Goal: Information Seeking & Learning: Learn about a topic

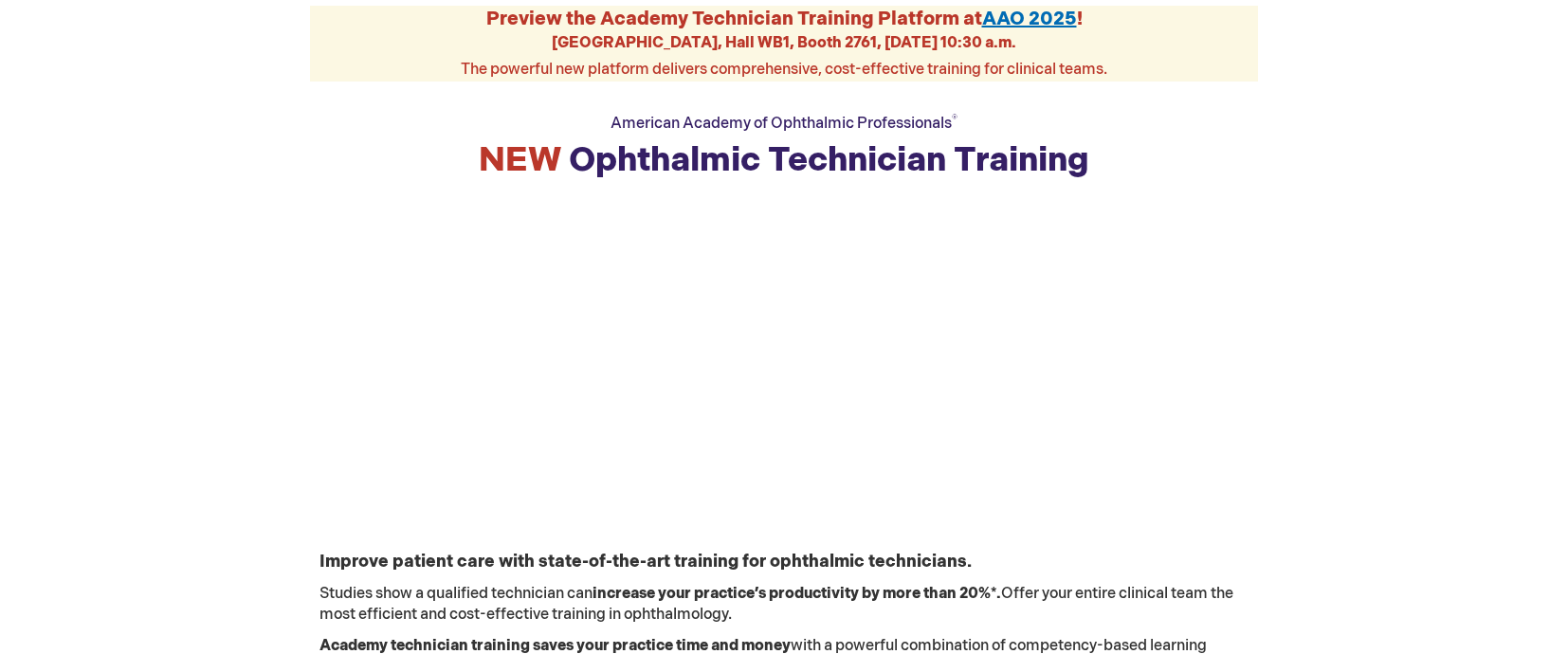
scroll to position [284, 0]
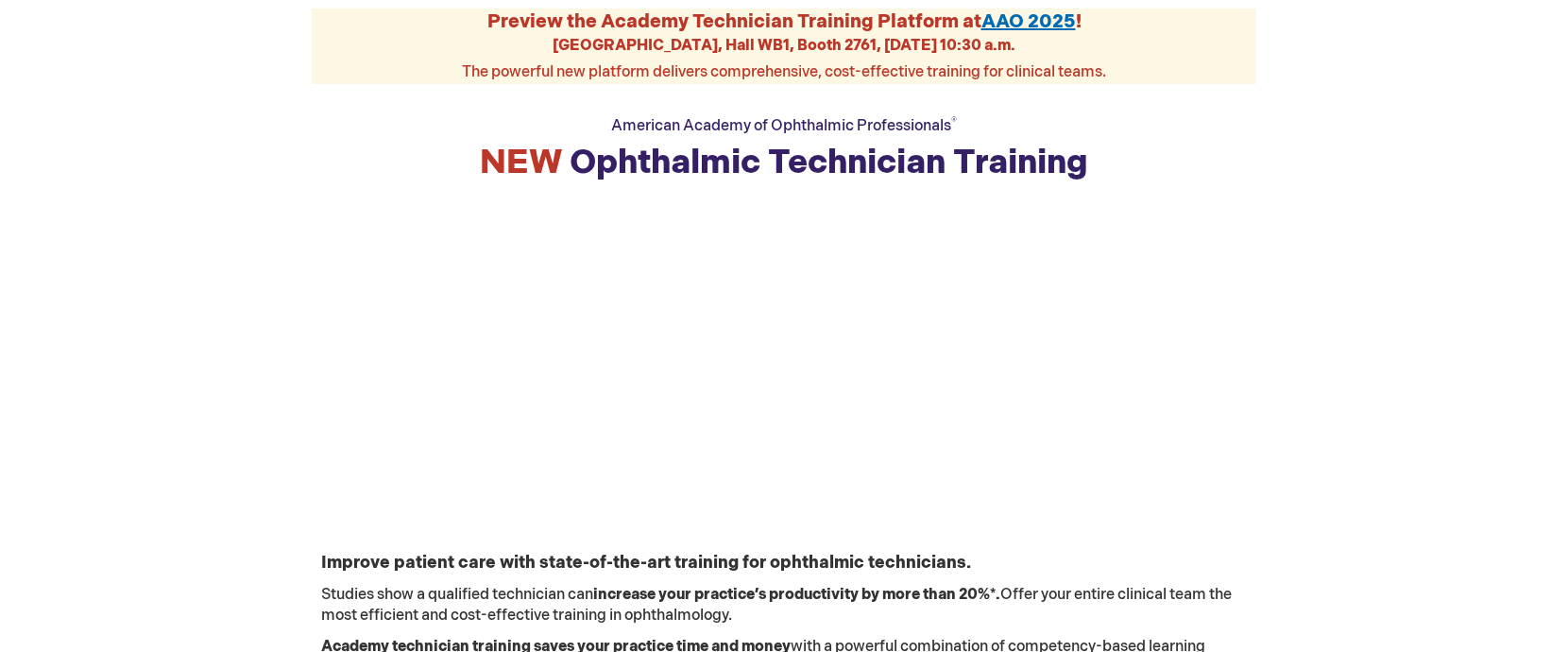
scroll to position [378, 0]
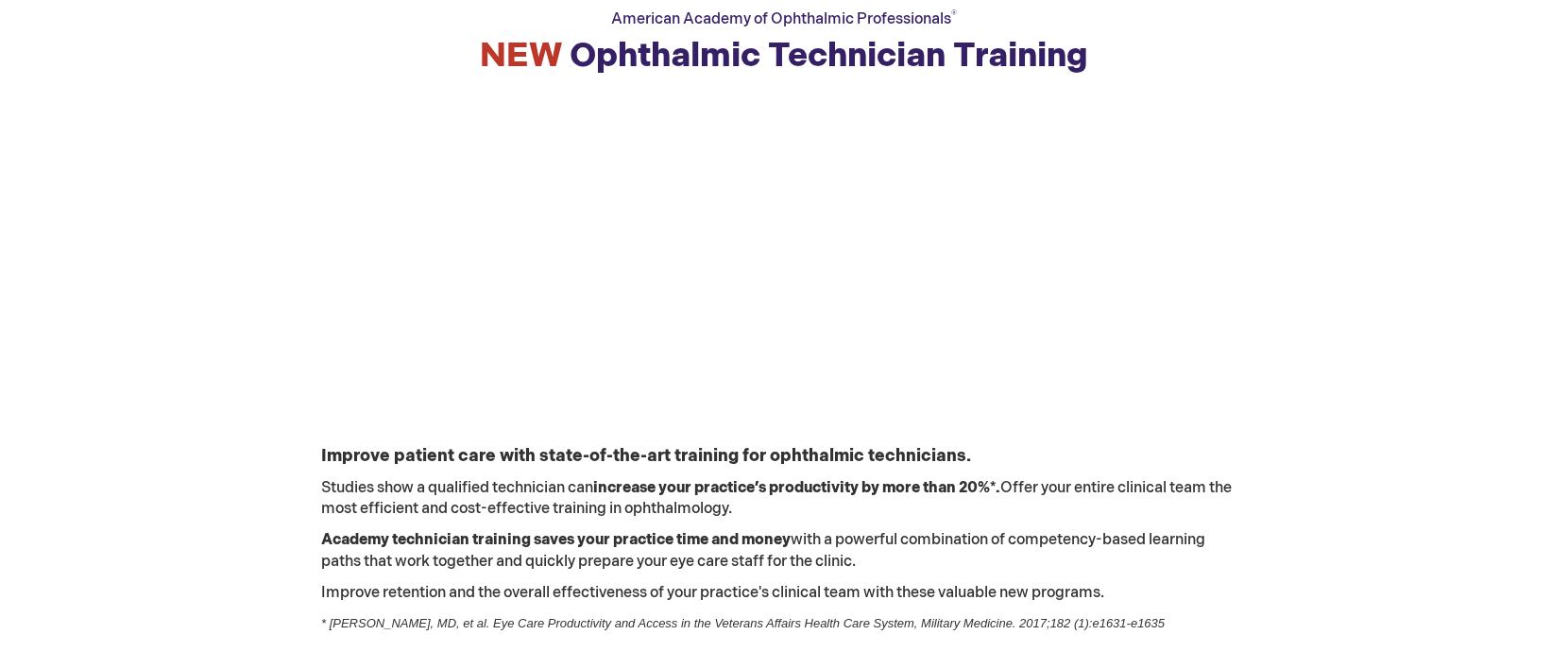
click at [677, 522] on td "Improve patient care with state-of-the-art training for ophthalmic technicians.…" at bounding box center [784, 558] width 944 height 248
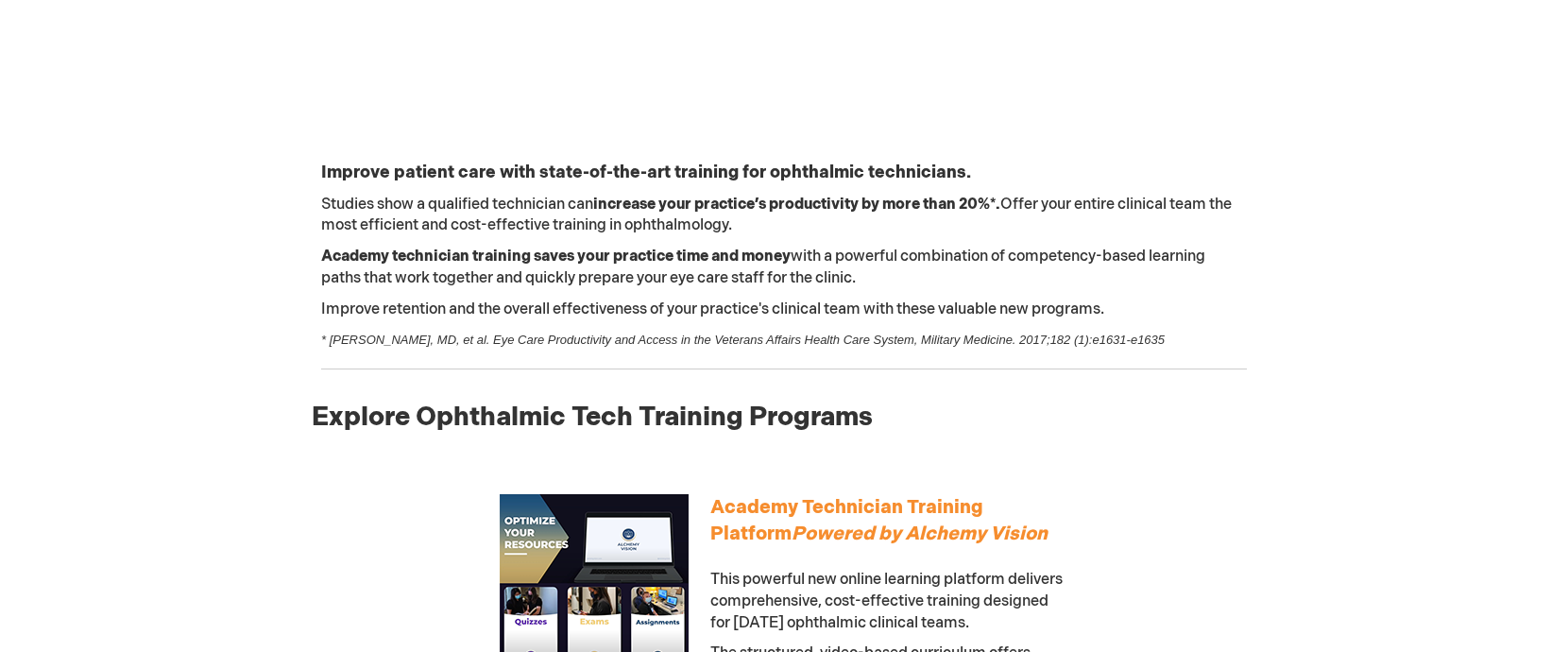
click at [981, 280] on p "Academy technician training saves your practice time and money with a powerful …" at bounding box center [783, 268] width 926 height 43
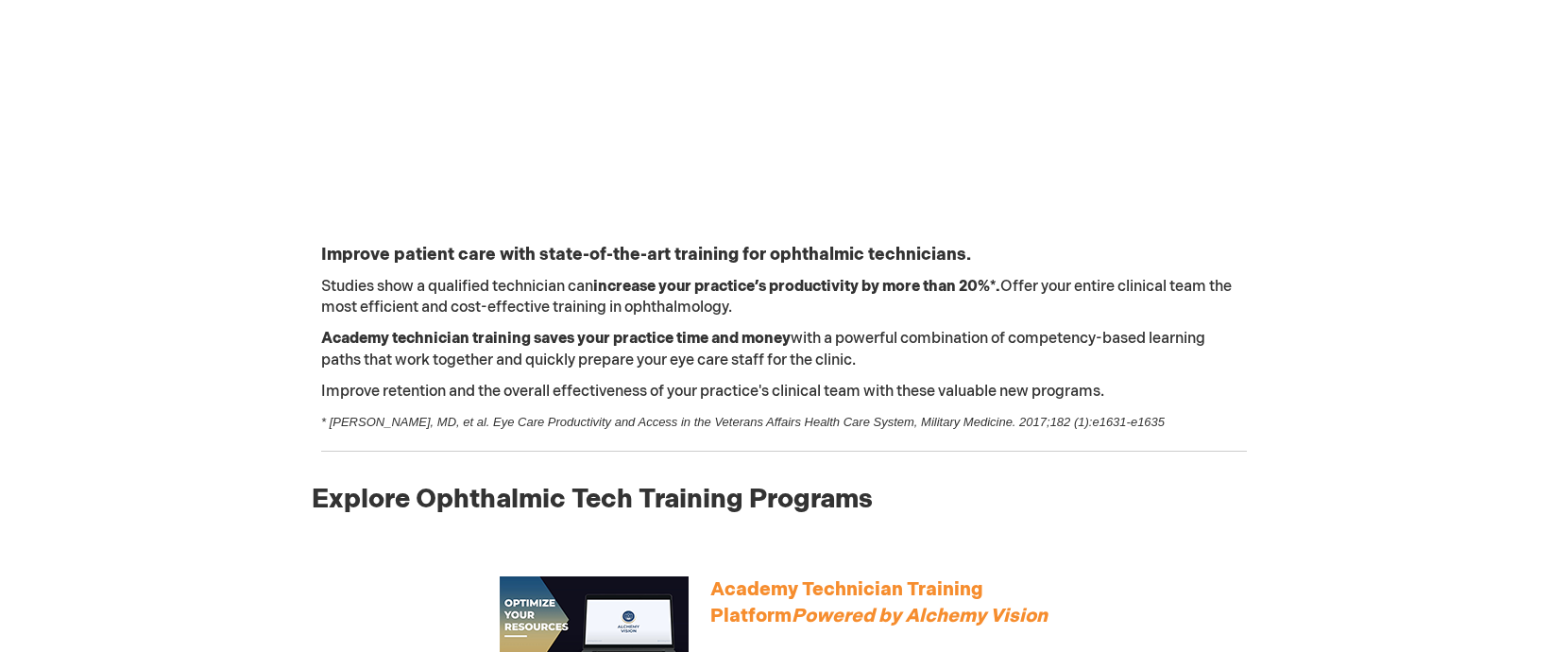
scroll to position [472, 0]
